Goal: Navigation & Orientation: Find specific page/section

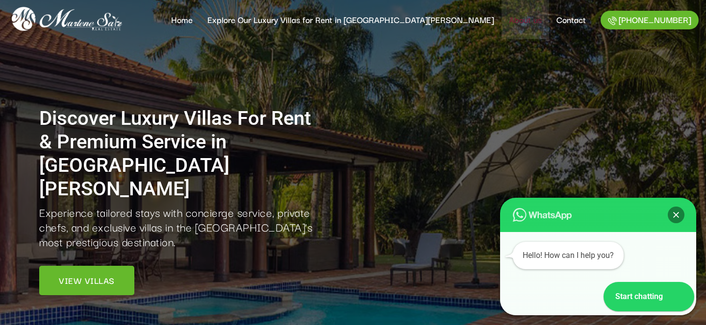
click at [512, 20] on link "About us" at bounding box center [525, 19] width 48 height 39
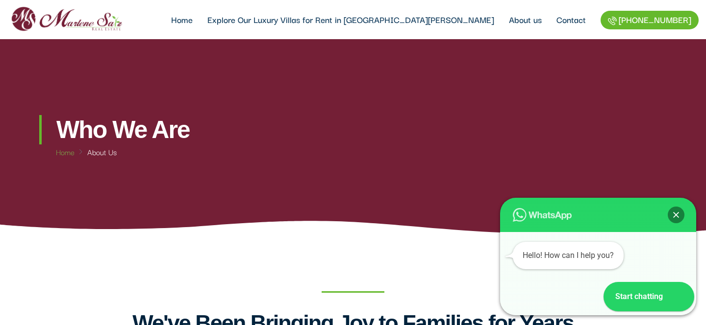
click at [90, 25] on img at bounding box center [66, 19] width 118 height 32
